Goal: Entertainment & Leisure: Consume media (video, audio)

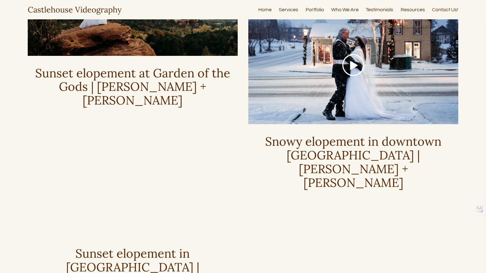
scroll to position [1128, 0]
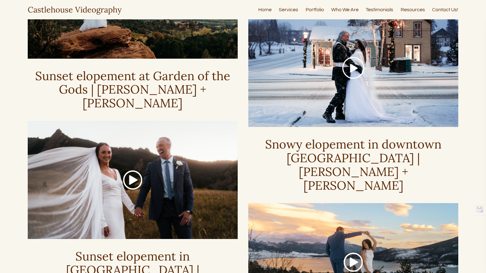
click at [349, 203] on div at bounding box center [353, 262] width 210 height 118
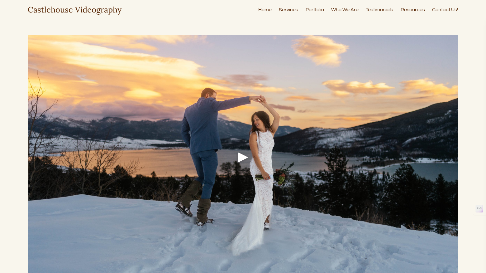
click at [248, 176] on div at bounding box center [243, 156] width 431 height 243
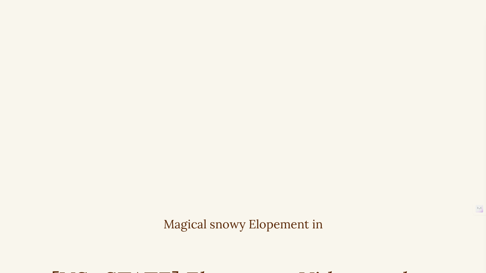
scroll to position [69, 0]
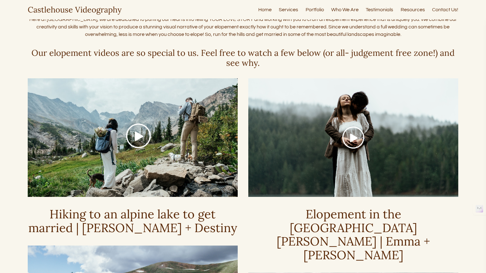
scroll to position [98, 0]
